Goal: Task Accomplishment & Management: Complete application form

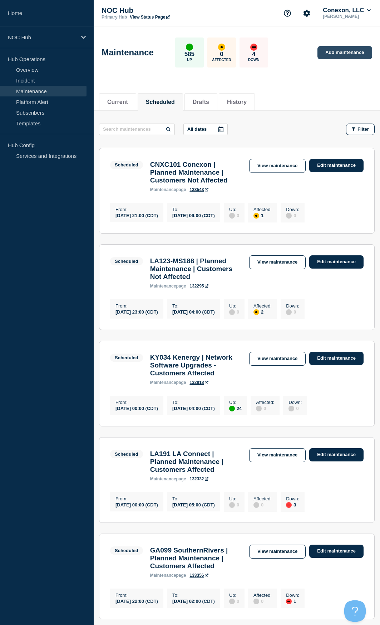
click at [335, 51] on link "Add maintenance" at bounding box center [344, 52] width 54 height 13
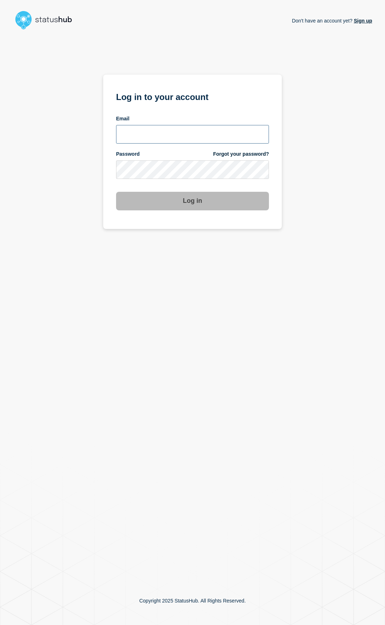
type input "[EMAIL_ADDRESS][PERSON_NAME][DOMAIN_NAME]"
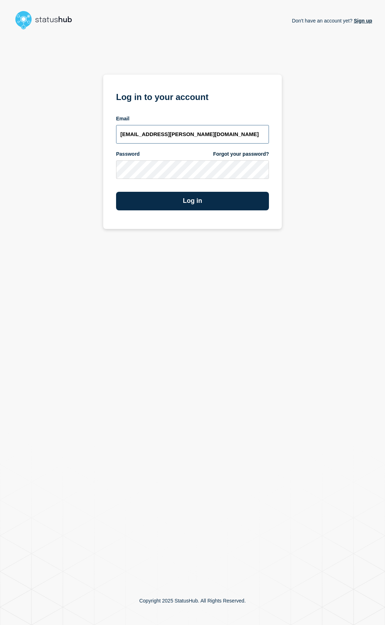
click at [200, 139] on input "ben.velasco@conexon.us" at bounding box center [192, 134] width 153 height 19
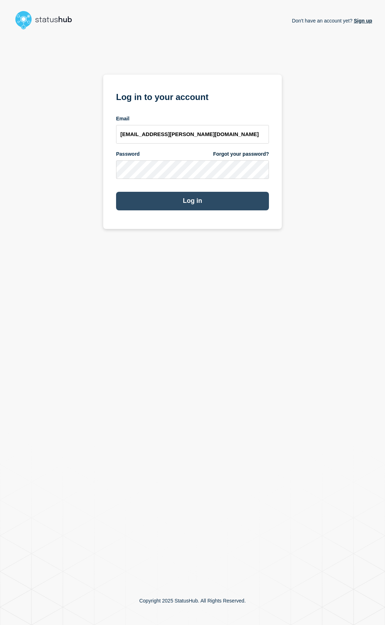
click at [237, 209] on button "Log in" at bounding box center [192, 201] width 153 height 19
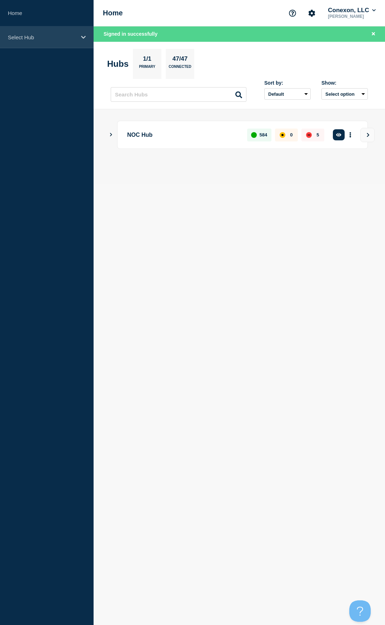
click at [34, 38] on p "Select Hub" at bounding box center [42, 37] width 69 height 6
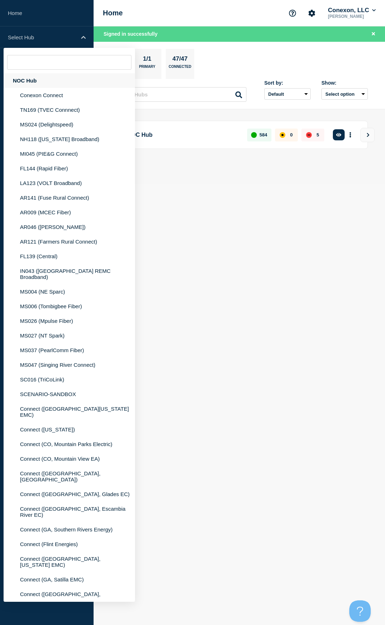
click at [44, 85] on div "NOC Hub" at bounding box center [70, 80] width 132 height 15
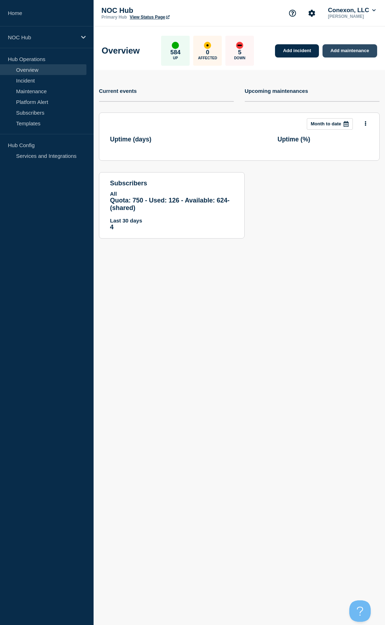
click at [356, 48] on link "Add maintenance" at bounding box center [350, 50] width 54 height 13
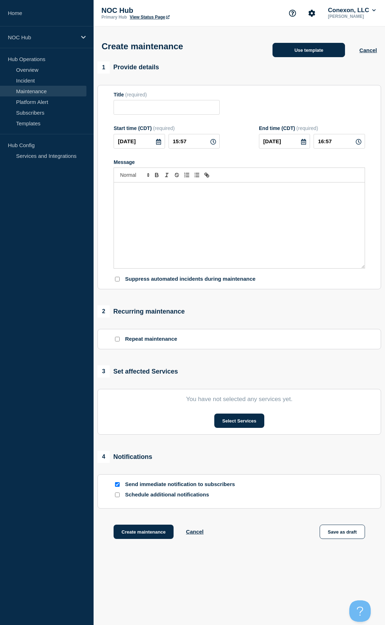
click at [291, 57] on button "Use template" at bounding box center [309, 50] width 73 height 14
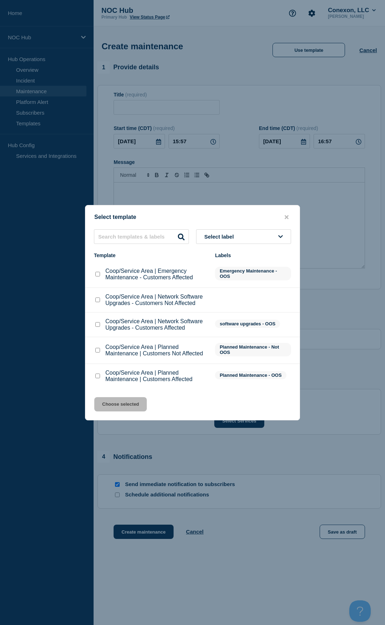
click at [97, 378] on input "Coop/Service Area | Planned Maintenance | Customers Affected checkbox" at bounding box center [97, 376] width 5 height 5
checkbox input "true"
click at [120, 402] on button "Choose selected" at bounding box center [120, 404] width 53 height 14
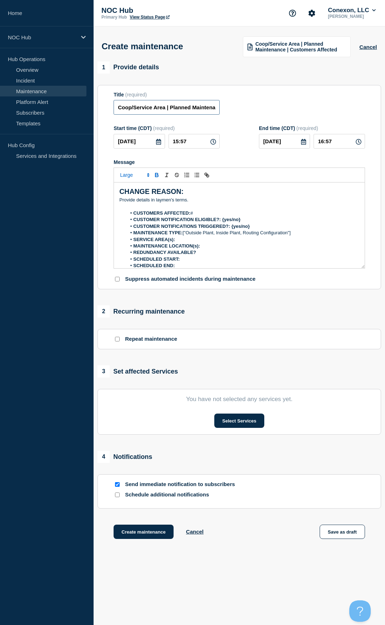
drag, startPoint x: 166, startPoint y: 109, endPoint x: 110, endPoint y: 112, distance: 55.8
click at [111, 111] on section "Title (required) Coop/Service Area | Planned Maintenance | Customers Affected S…" at bounding box center [240, 187] width 284 height 205
type input "MS037 PearlComm | Planned Maintenance | Customers Affected"
drag, startPoint x: 192, startPoint y: 146, endPoint x: 156, endPoint y: 146, distance: 36.1
click at [156, 146] on div "[DATE] 15:57" at bounding box center [167, 141] width 106 height 15
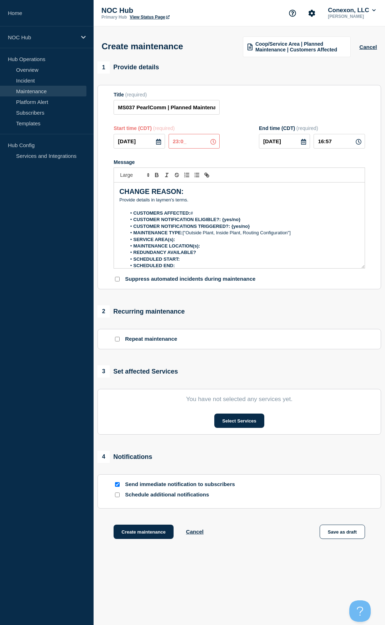
type input "23:00"
type input "[DATE]"
type input "05:00"
drag, startPoint x: 199, startPoint y: 205, endPoint x: 107, endPoint y: 185, distance: 93.9
click at [97, 192] on div "1 Provide details Title (required) MS037 PearlComm | Planned Maintenance | Cust…" at bounding box center [240, 309] width 292 height 496
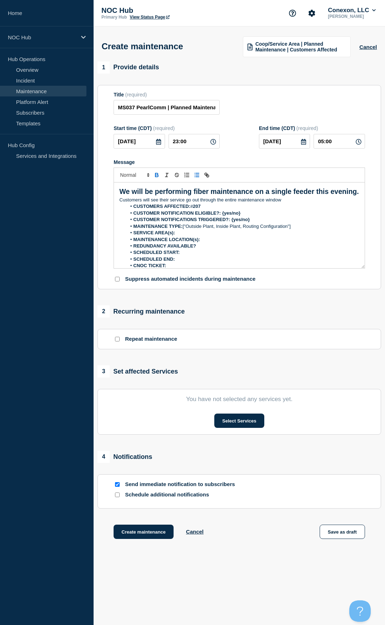
click at [198, 209] on strong "207" at bounding box center [197, 206] width 8 height 5
drag, startPoint x: 164, startPoint y: 204, endPoint x: 111, endPoint y: 194, distance: 53.7
click at [111, 194] on section "Title (required) MS037 PearlComm | Planned Maintenance | Customers Affected Sta…" at bounding box center [240, 187] width 284 height 205
click at [131, 179] on span "Font size" at bounding box center [134, 175] width 35 height 9
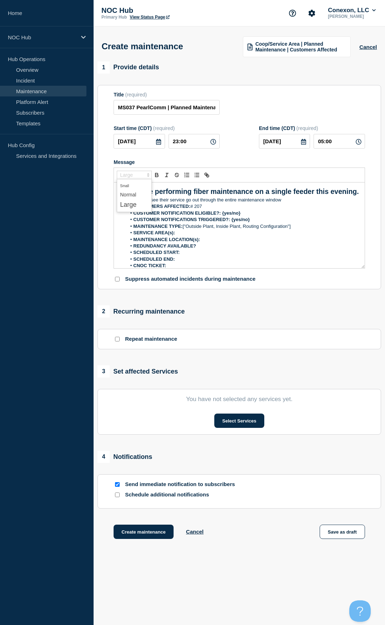
click at [133, 194] on span "submenu" at bounding box center [134, 194] width 29 height 9
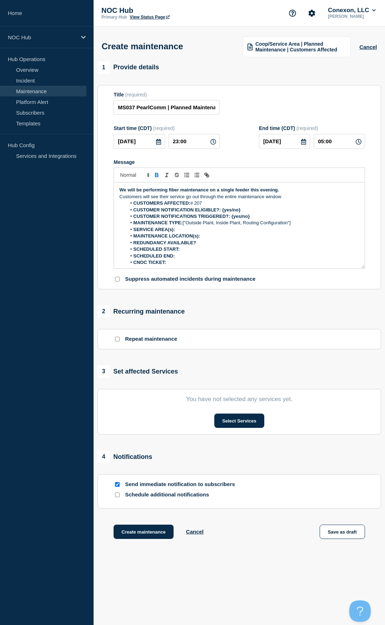
click at [155, 177] on icon "Toggle bold text" at bounding box center [156, 176] width 3 height 2
click at [308, 199] on p "Customers will see their service go out through the entire maintenance window" at bounding box center [239, 197] width 240 height 6
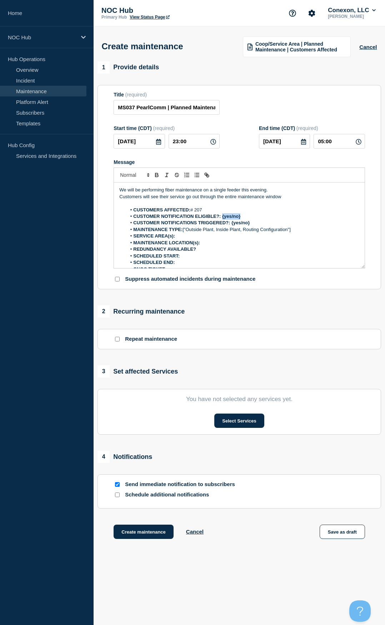
drag, startPoint x: 251, startPoint y: 215, endPoint x: 223, endPoint y: 219, distance: 28.6
click at [223, 219] on li "CUSTOMER NOTIFICATION ELIGIBLE?: {yes/no}" at bounding box center [243, 216] width 233 height 6
drag, startPoint x: 274, startPoint y: 222, endPoint x: 232, endPoint y: 224, distance: 42.6
click at [232, 224] on li "CUSTOMER NOTIFICATIONS TRIGGERED?: {yes/no}" at bounding box center [243, 223] width 233 height 6
drag, startPoint x: 291, startPoint y: 231, endPoint x: 183, endPoint y: 234, distance: 108.0
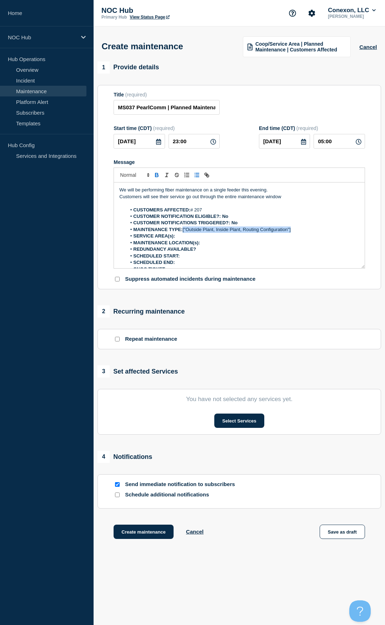
click at [183, 233] on li "MAINTENANCE TYPE: ["Outside Plant, Inside Plant, Routing Configuration"]" at bounding box center [243, 230] width 233 height 6
click at [184, 231] on strong "MAINTENANCE TYPE:Outside plant" at bounding box center [172, 229] width 79 height 5
drag, startPoint x: 223, startPoint y: 234, endPoint x: 185, endPoint y: 234, distance: 38.6
click at [185, 233] on li "MAINTENANCE TYPE: Outside plant" at bounding box center [243, 230] width 233 height 6
click at [184, 239] on li "SERVICE AREA(s):" at bounding box center [243, 236] width 233 height 6
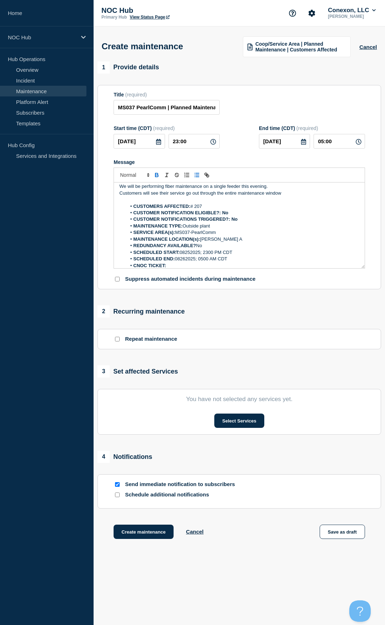
scroll to position [23, 0]
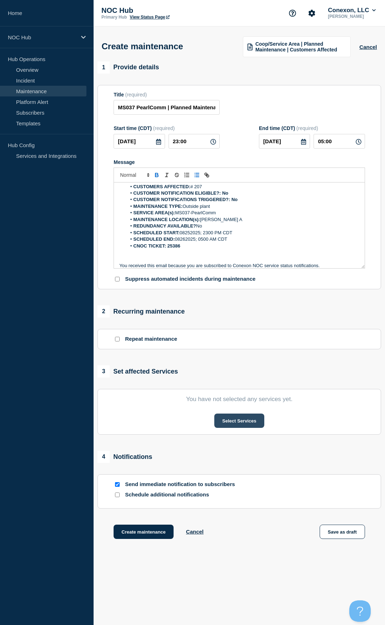
click at [249, 419] on button "Select Services" at bounding box center [239, 421] width 50 height 14
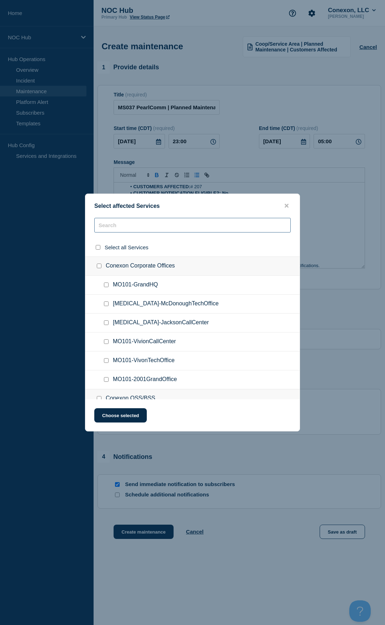
click at [141, 225] on input "text" at bounding box center [192, 225] width 197 height 15
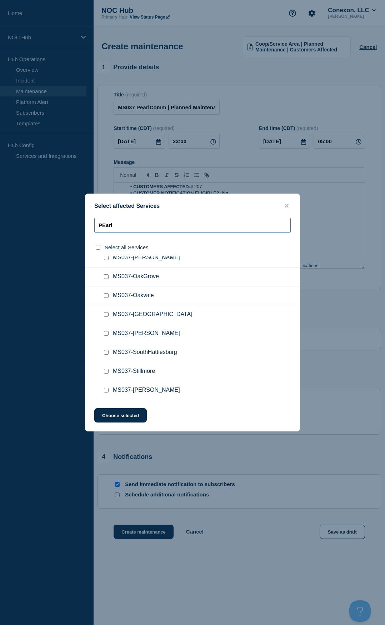
scroll to position [217, 0]
type input "PEarl"
click at [105, 390] on input "MS037-Sumrall checkbox" at bounding box center [106, 389] width 5 height 5
checkbox input "true"
click at [121, 414] on button "Choose selected" at bounding box center [120, 416] width 53 height 14
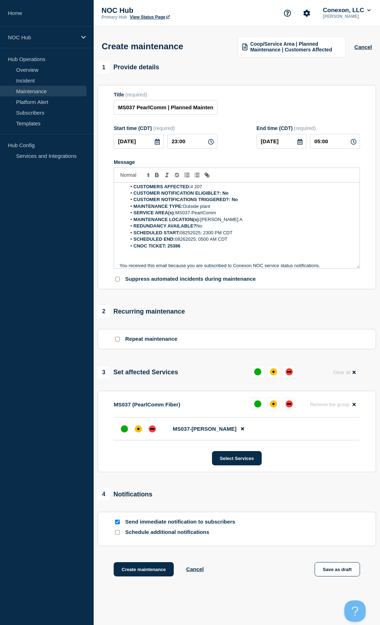
drag, startPoint x: 150, startPoint y: 430, endPoint x: 159, endPoint y: 446, distance: 18.5
click at [151, 430] on div "down" at bounding box center [152, 429] width 4 height 1
click at [169, 470] on section "MS037 (PearlComm Fiber) Reset Remove the group Remove MS037-[PERSON_NAME] Selec…" at bounding box center [237, 431] width 278 height 81
click at [158, 570] on button "Create maintenance" at bounding box center [144, 570] width 60 height 14
